Goal: Obtain resource: Download file/media

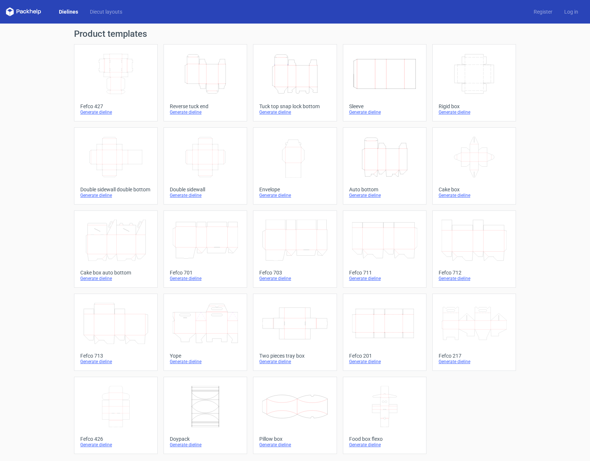
click at [277, 87] on icon "Height Depth Width" at bounding box center [294, 73] width 65 height 41
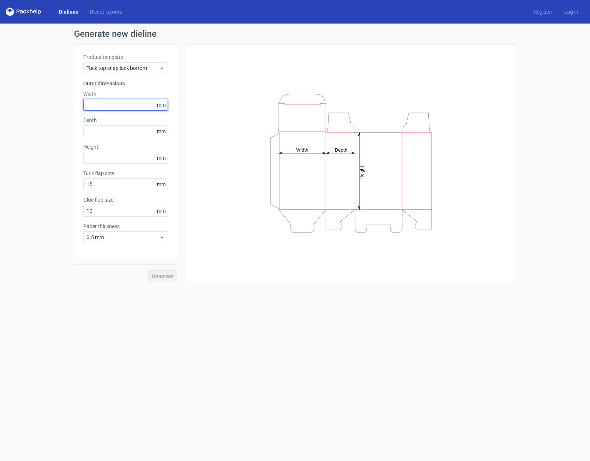
click at [114, 103] on input "text" at bounding box center [125, 105] width 85 height 12
type input "100"
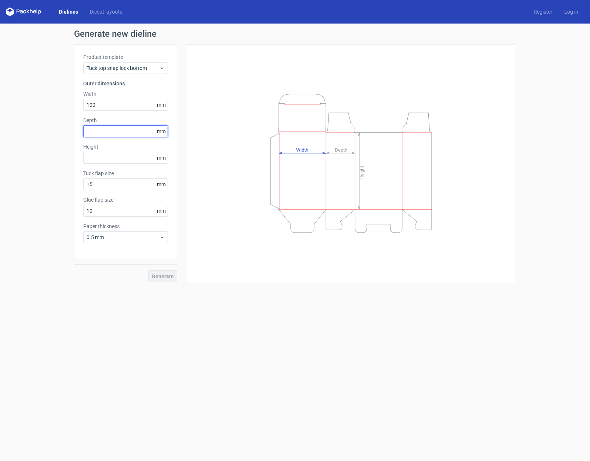
click at [144, 134] on input "text" at bounding box center [125, 132] width 85 height 12
type input "0"
type input "8"
type input "099999999999999999999999"
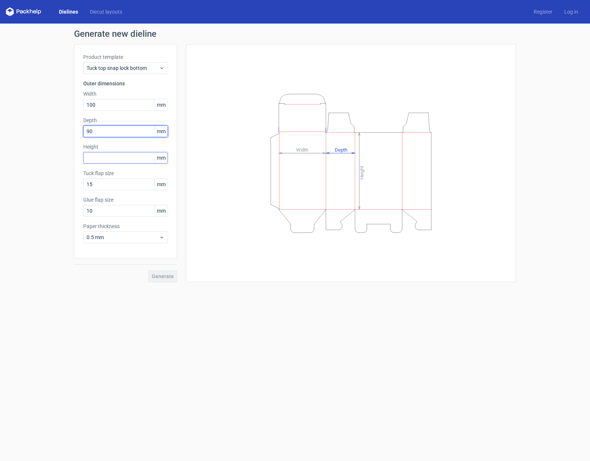
type input "90"
click at [106, 158] on input "text" at bounding box center [125, 158] width 85 height 12
type input "150"
click at [148, 271] on button "Generate" at bounding box center [162, 277] width 29 height 12
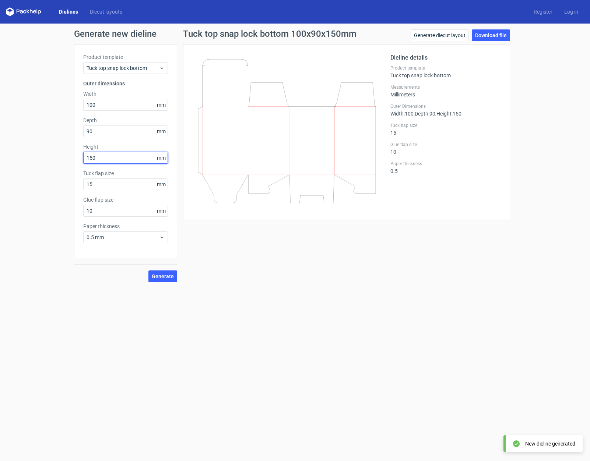
click at [148, 271] on button "Generate" at bounding box center [162, 277] width 29 height 12
click at [501, 40] on link "Download file" at bounding box center [491, 35] width 38 height 12
